Goal: Transaction & Acquisition: Purchase product/service

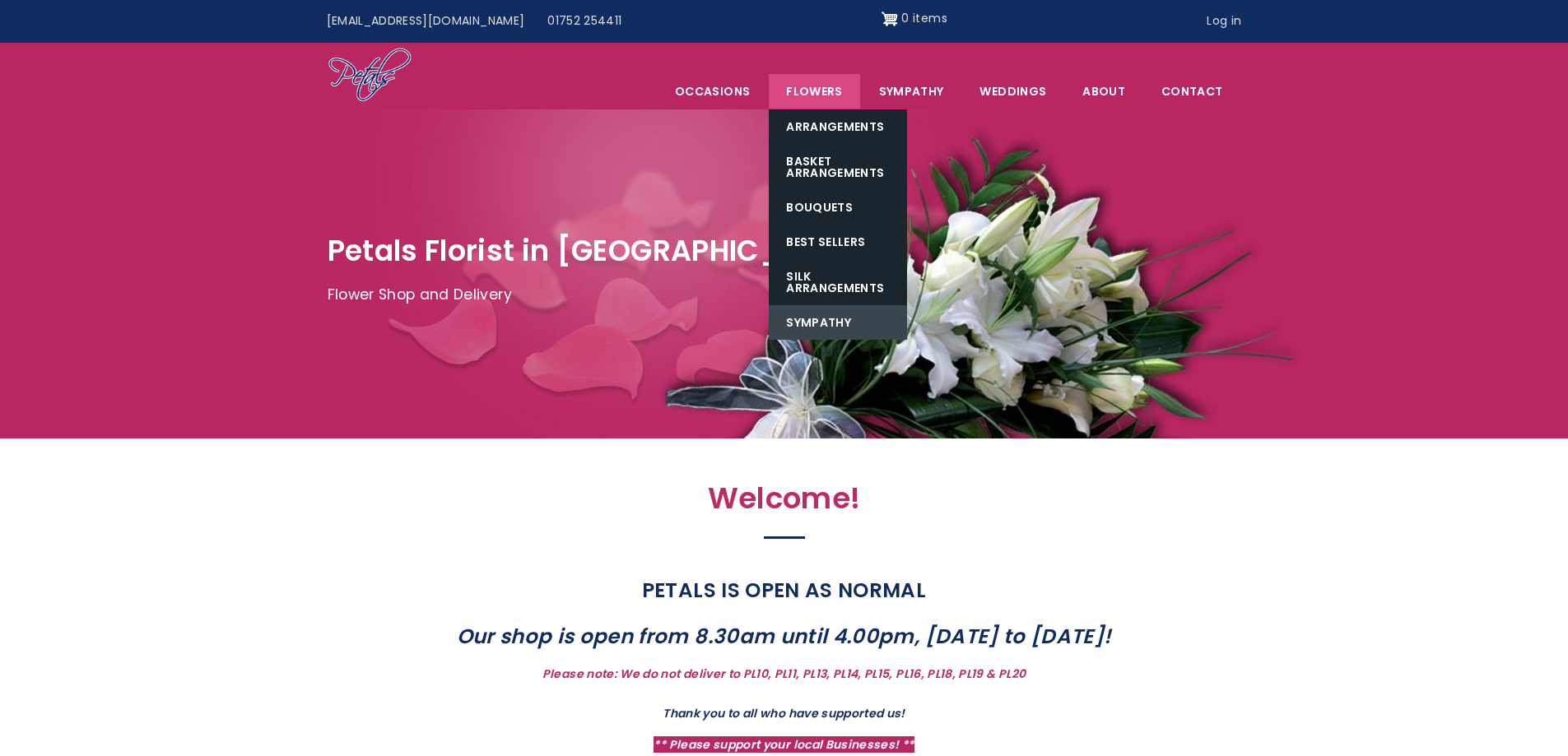
click at [834, 318] on link "Sympathy" at bounding box center [838, 322] width 139 height 35
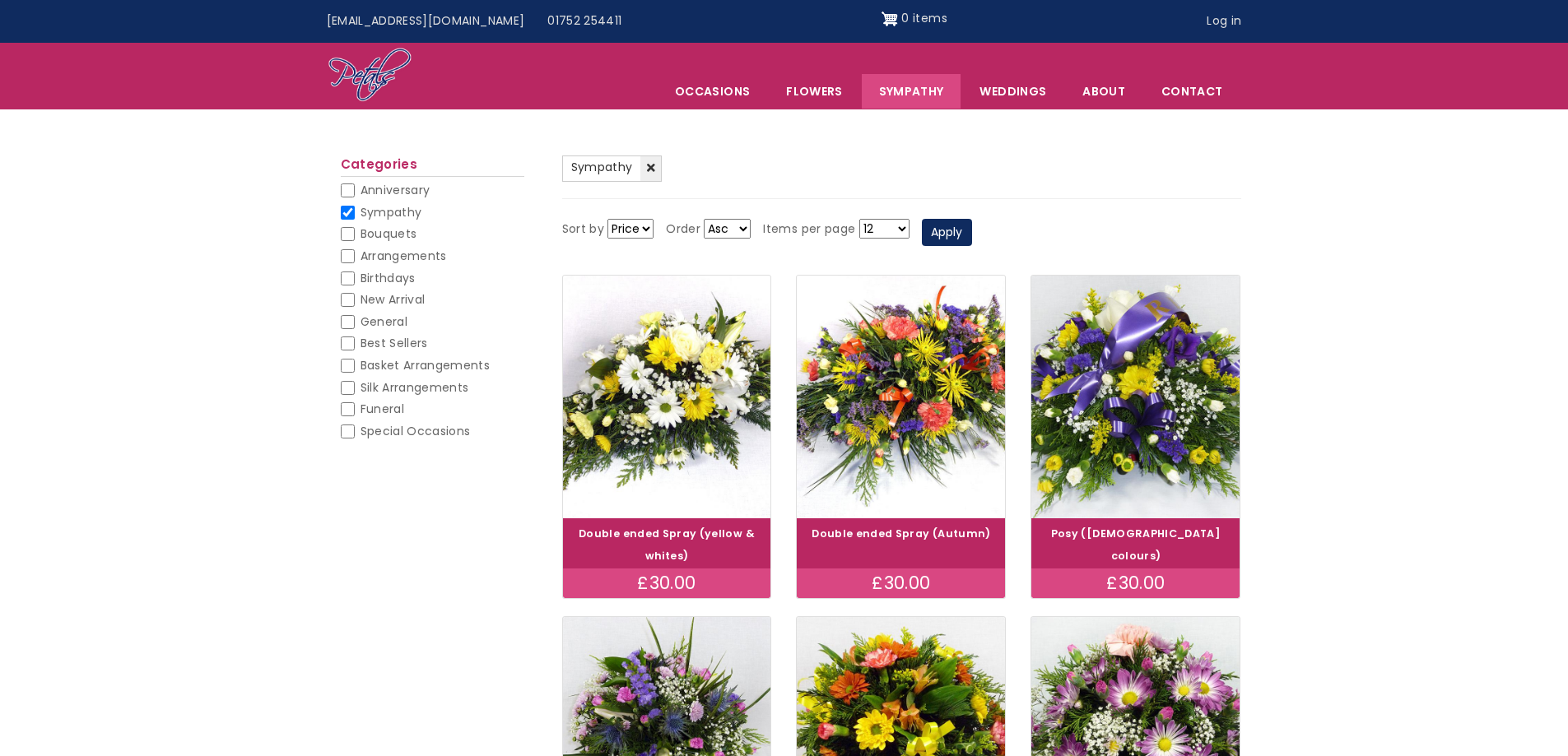
click at [352, 409] on input "Funeral" at bounding box center [348, 409] width 14 height 14
checkbox input "false"
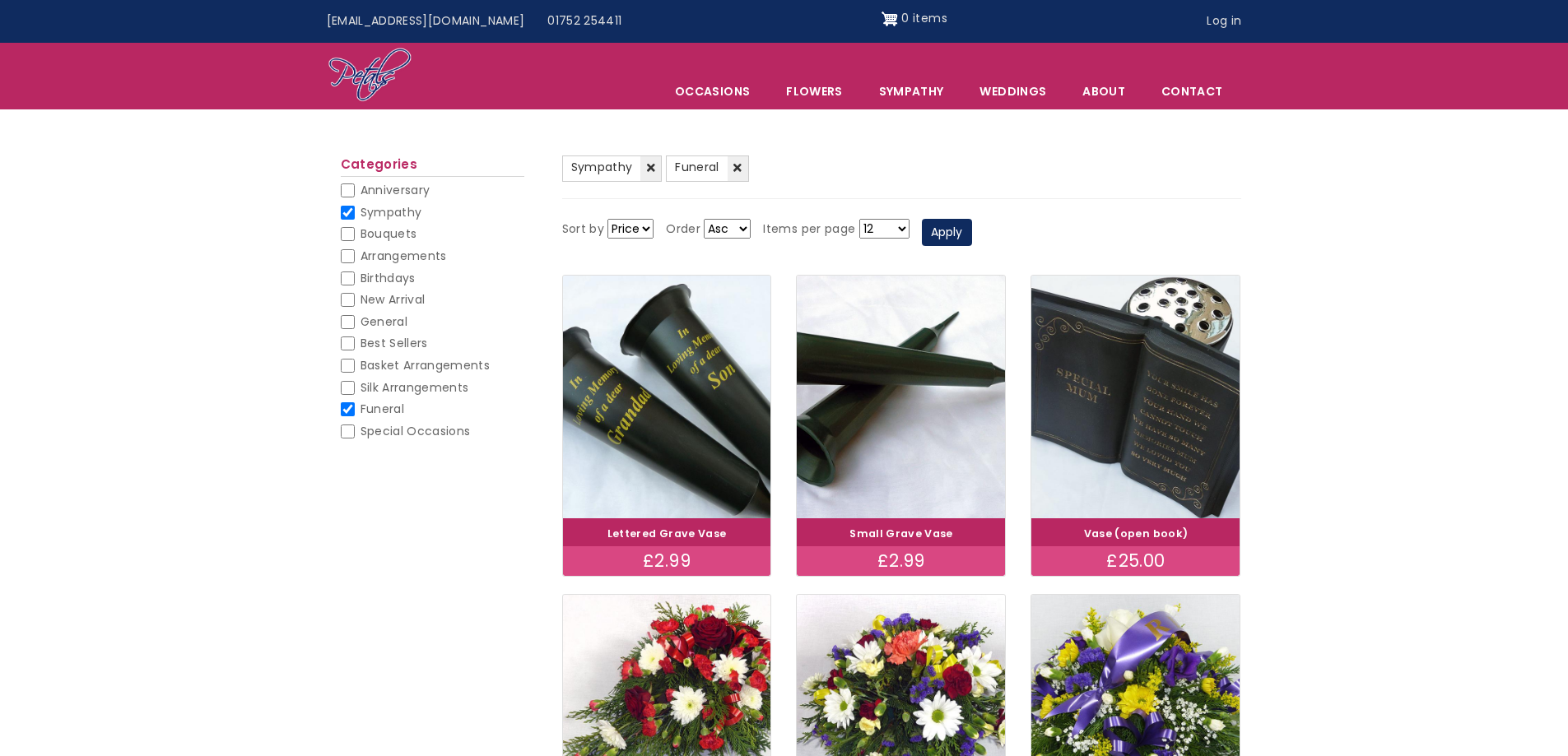
click at [729, 226] on select "Asc Desc" at bounding box center [726, 229] width 47 height 20
select select "DESC"
click at [703, 219] on select "Asc Desc" at bounding box center [726, 229] width 47 height 20
click at [951, 229] on button "Apply" at bounding box center [946, 233] width 51 height 28
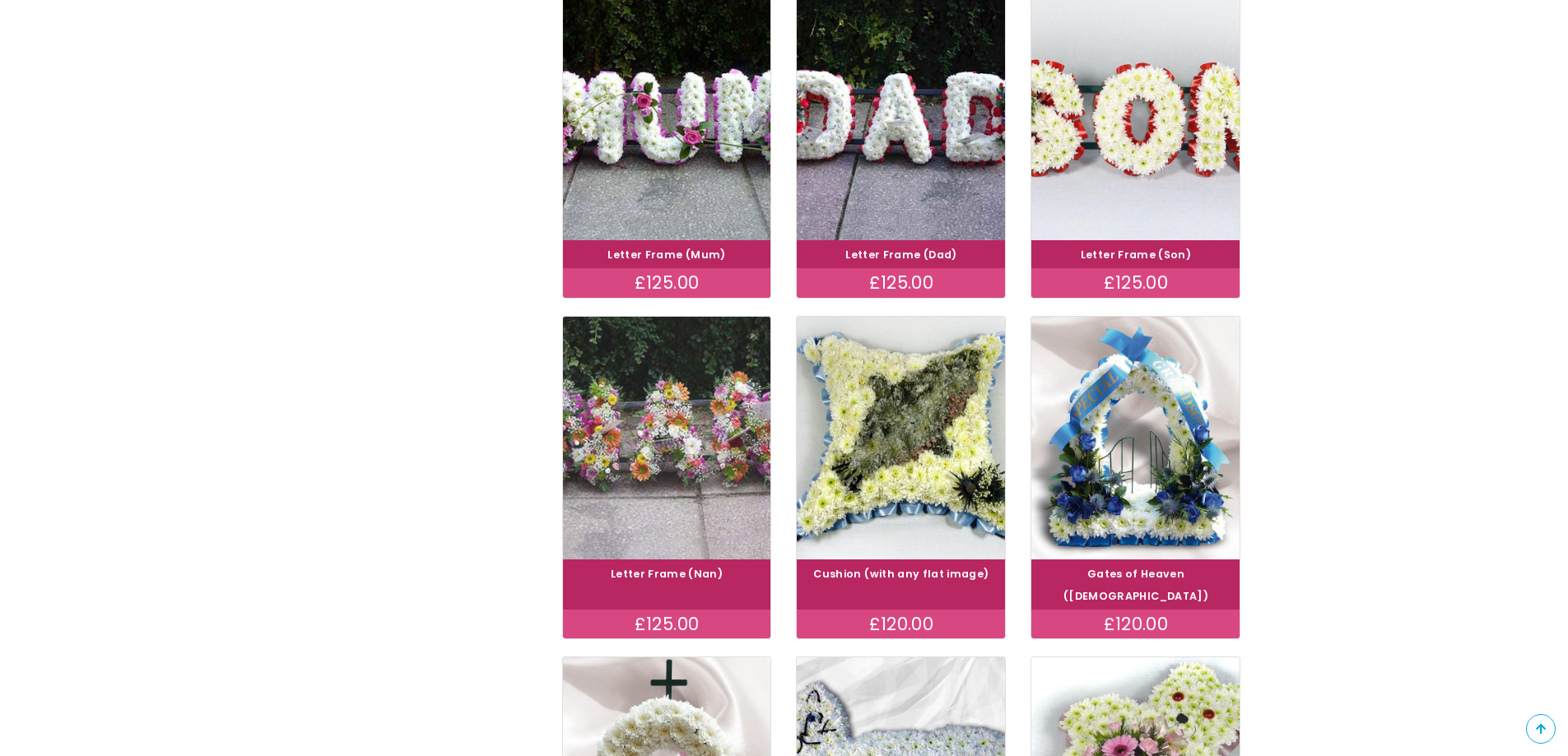
scroll to position [658, 0]
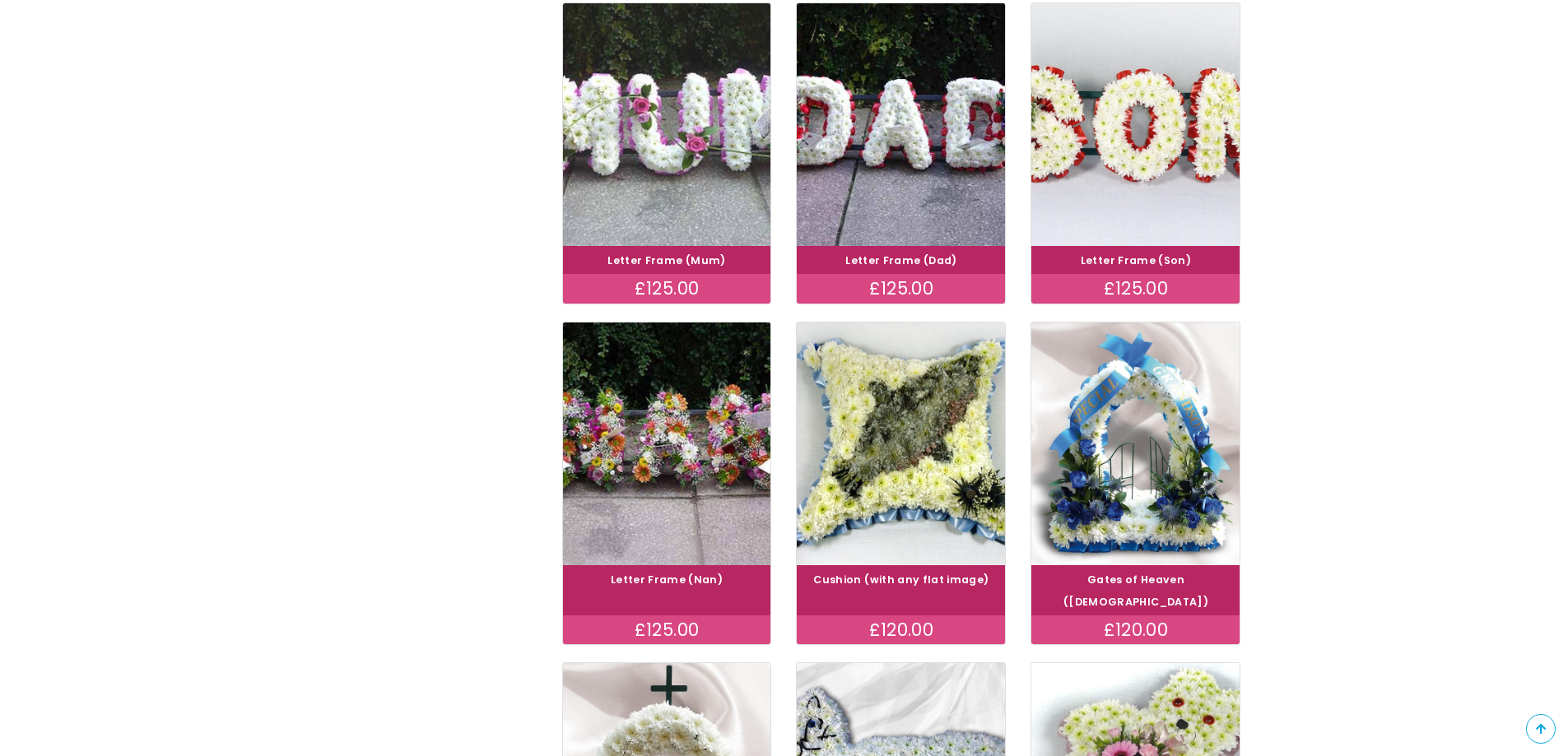
click at [670, 186] on img at bounding box center [666, 124] width 234 height 271
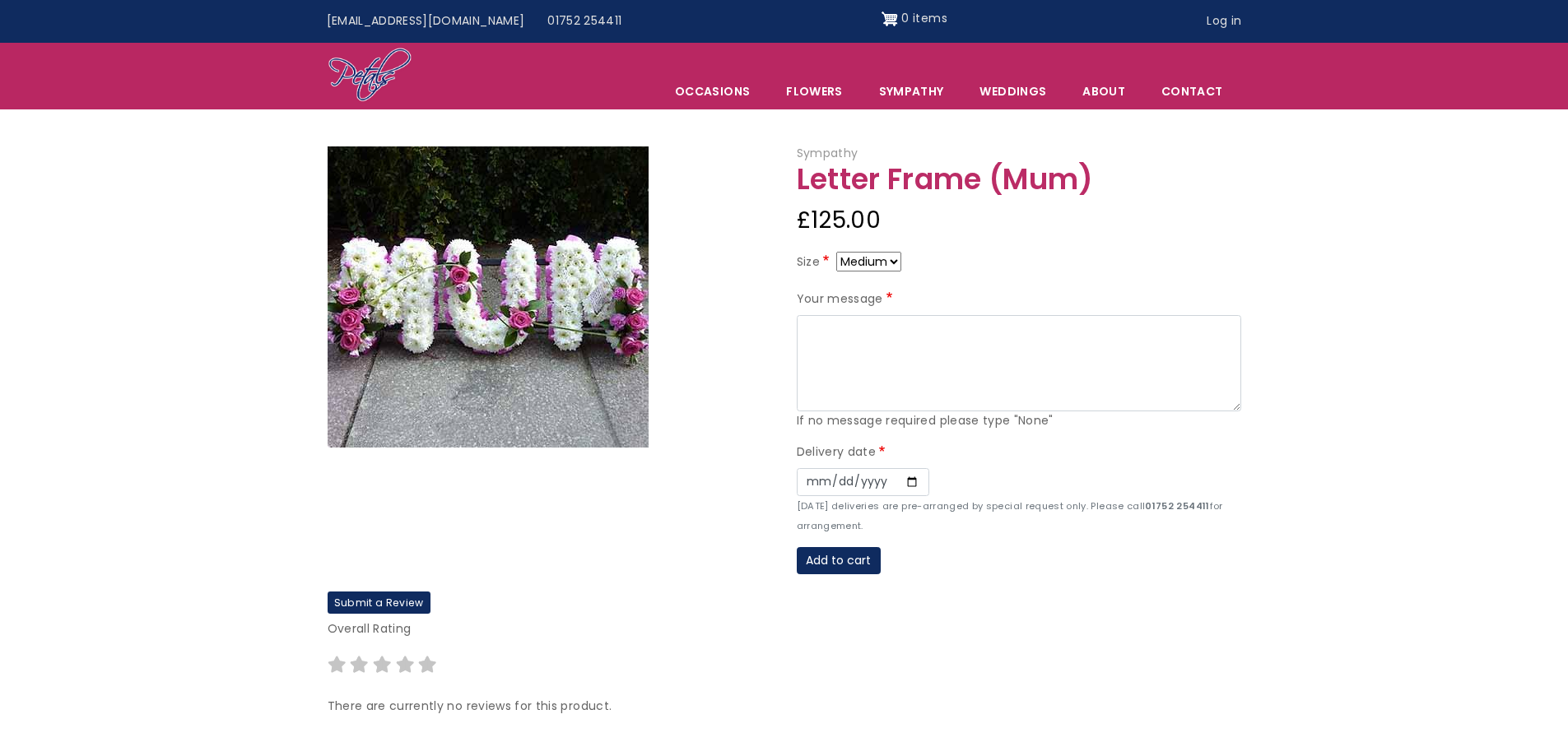
click at [881, 261] on select "Medium" at bounding box center [868, 262] width 65 height 20
click at [836, 252] on select "Medium" at bounding box center [868, 262] width 65 height 20
click at [875, 340] on textarea "Your message" at bounding box center [1018, 363] width 444 height 97
click at [970, 343] on textarea "Your message" at bounding box center [1018, 363] width 444 height 97
click at [804, 329] on textarea "Love [PERSON_NAME] & [PERSON_NAME]." at bounding box center [1018, 363] width 444 height 97
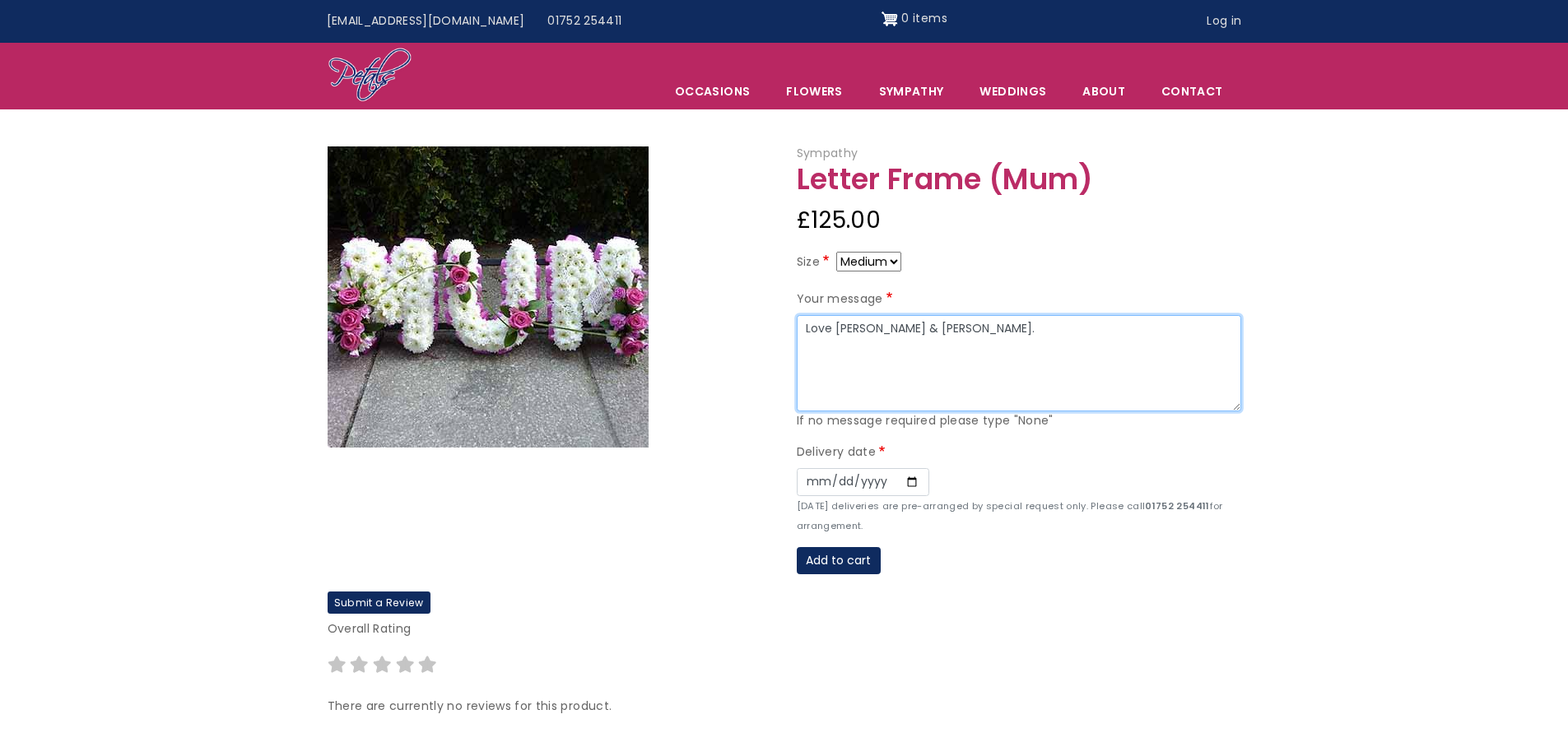
type textarea "Love [PERSON_NAME] & [PERSON_NAME]."
click at [910, 482] on input "Date" at bounding box center [862, 482] width 132 height 28
type input "[DATE]"
click at [802, 330] on textarea "Love [PERSON_NAME] & [PERSON_NAME]." at bounding box center [1018, 363] width 444 height 97
click at [805, 350] on textarea "Finally at peace with [PERSON_NAME], [PERSON_NAME] & [PERSON_NAME]." at bounding box center [1018, 363] width 444 height 97
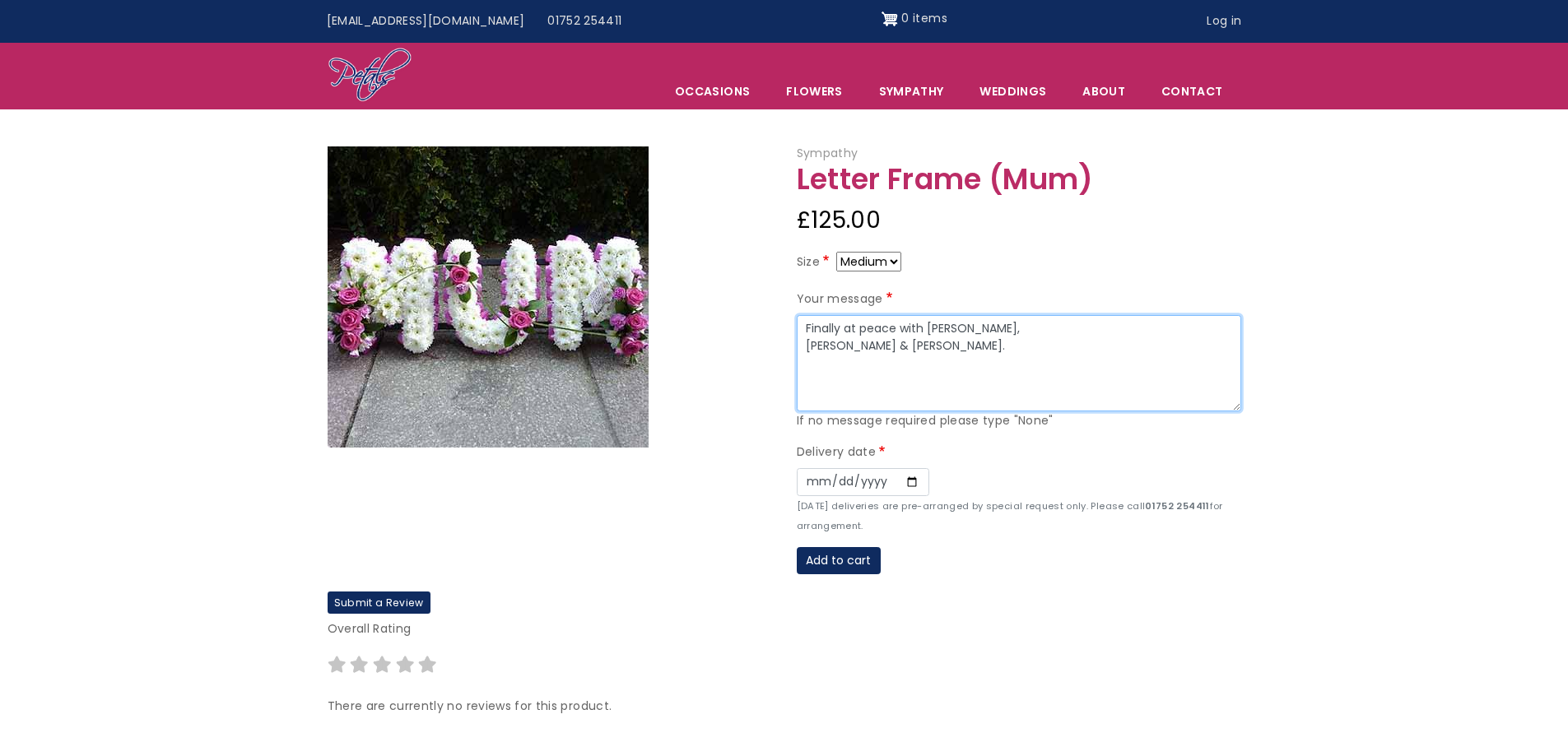
click at [967, 326] on textarea "Finally at peace with [PERSON_NAME], [PERSON_NAME] & [PERSON_NAME]." at bounding box center [1018, 363] width 444 height 97
type textarea "Finally at peace with [PERSON_NAME] [PERSON_NAME] & [PERSON_NAME]."
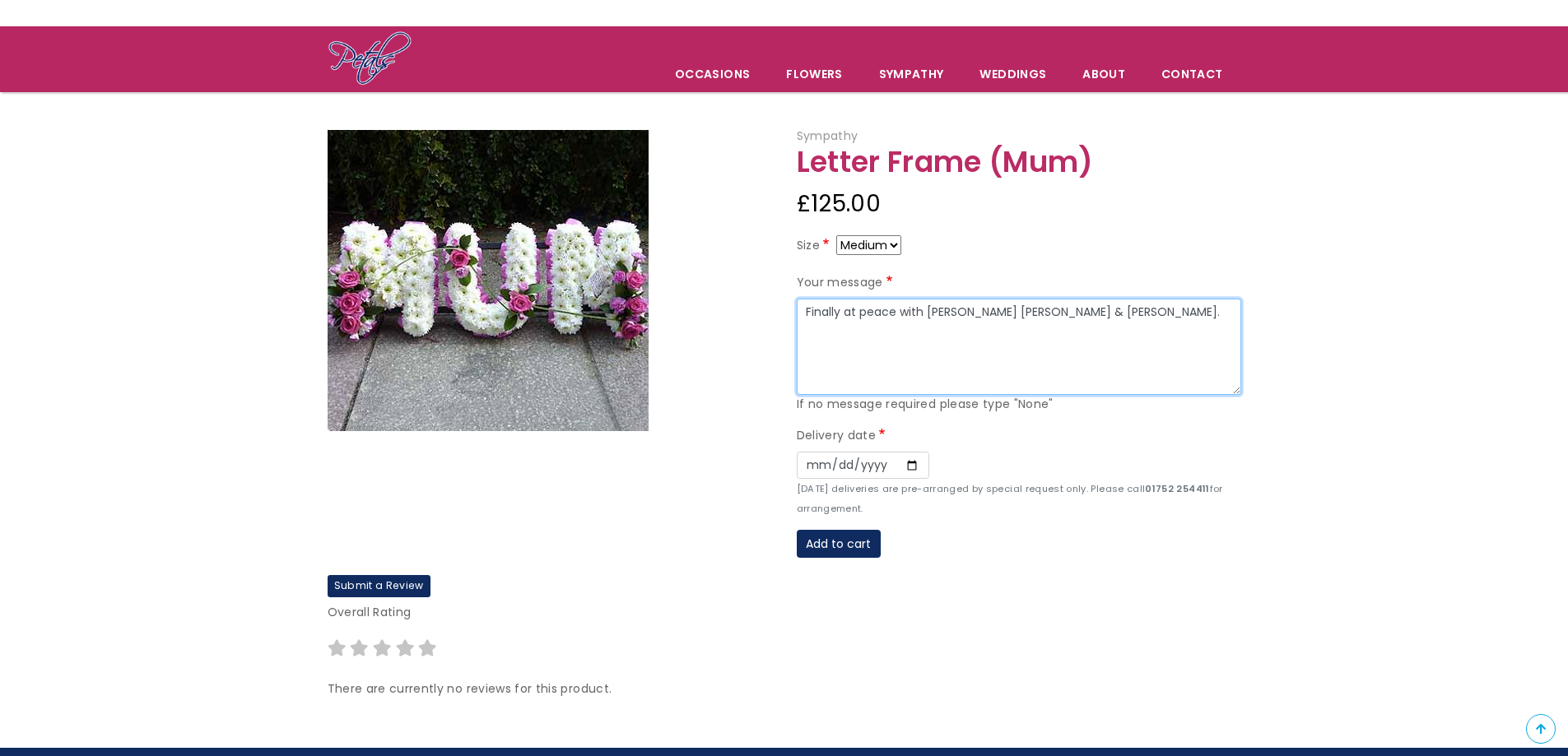
scroll to position [83, 0]
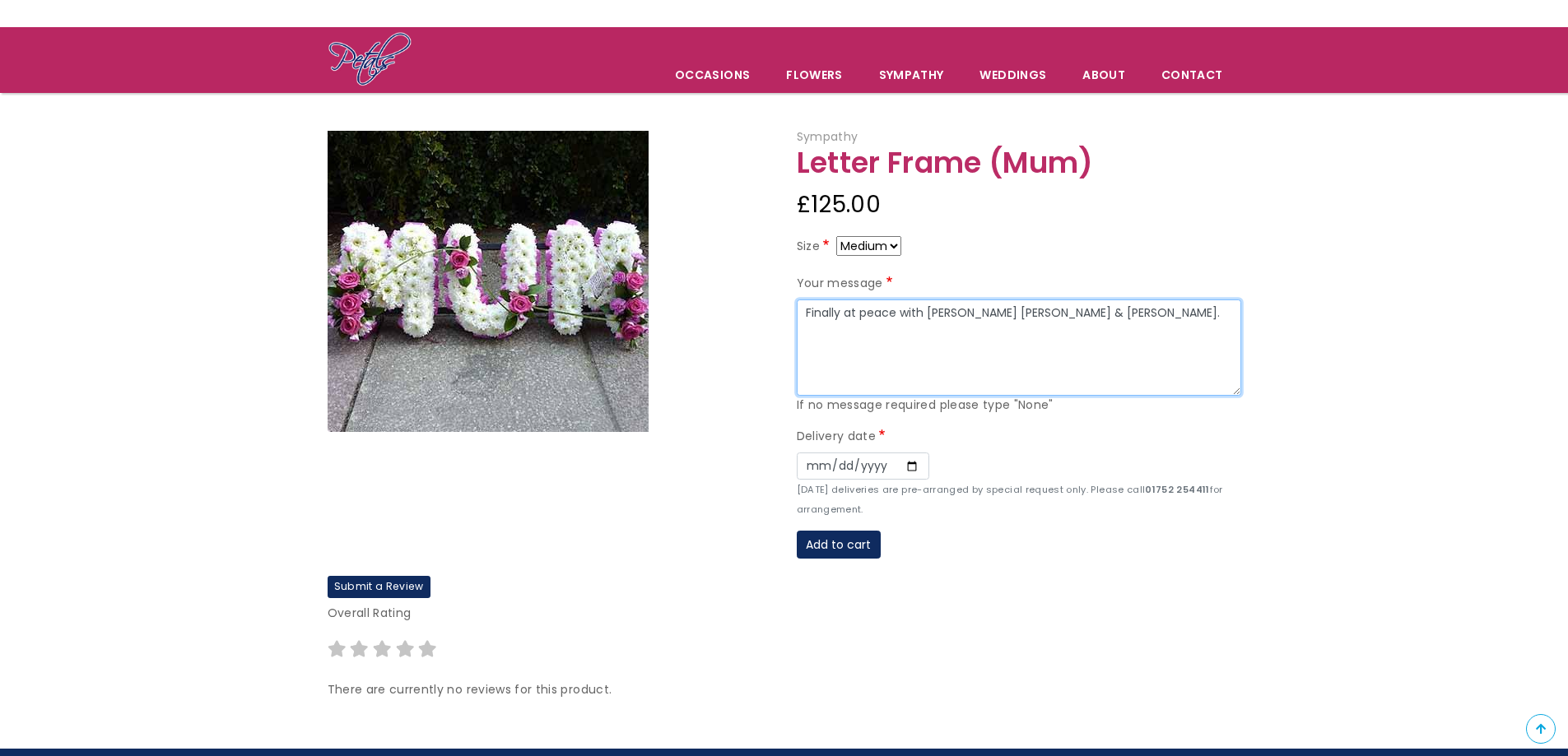
click at [960, 314] on textarea "Finally at peace with [PERSON_NAME] [PERSON_NAME] & [PERSON_NAME]." at bounding box center [1018, 347] width 444 height 97
click at [908, 467] on input "[DATE]" at bounding box center [862, 467] width 132 height 28
click at [727, 586] on div "Submit a Review Overall Rating Name Email Your email address will NOT be publis…" at bounding box center [784, 643] width 938 height 136
click at [682, 525] on div at bounding box center [550, 352] width 469 height 445
